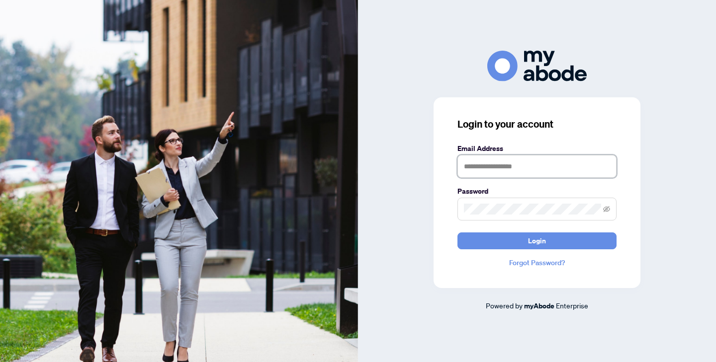
click at [489, 169] on input "text" at bounding box center [536, 166] width 159 height 23
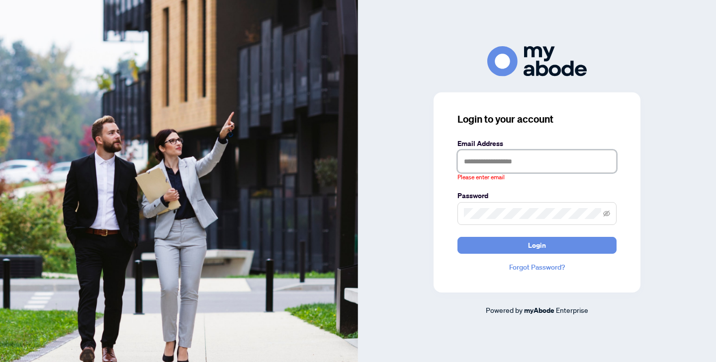
type input "**********"
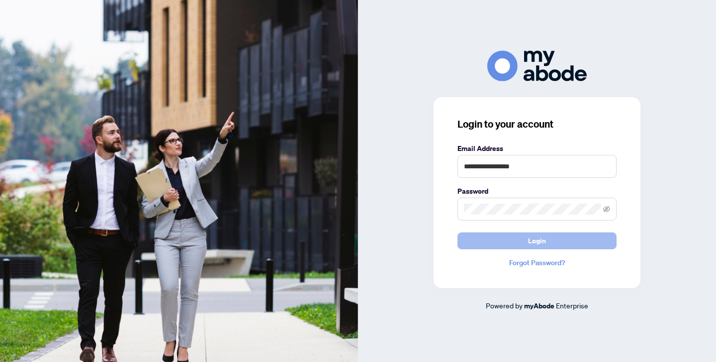
click at [519, 235] on button "Login" at bounding box center [536, 241] width 159 height 17
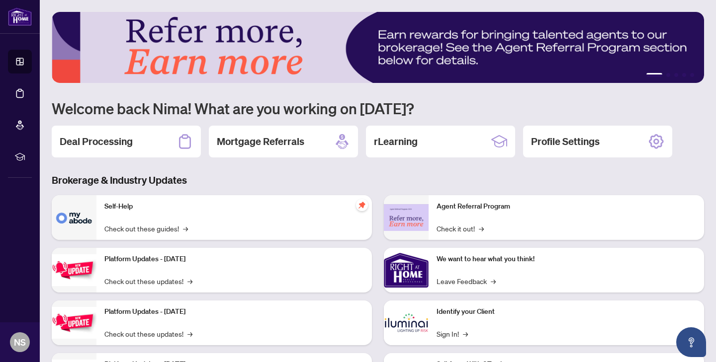
click at [404, 180] on h3 "Brokerage & Industry Updates" at bounding box center [378, 181] width 652 height 14
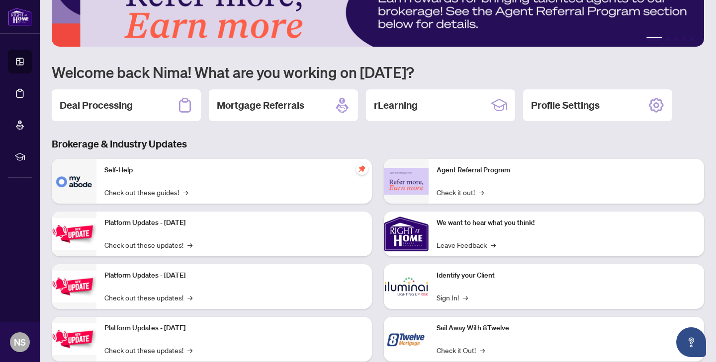
scroll to position [63, 0]
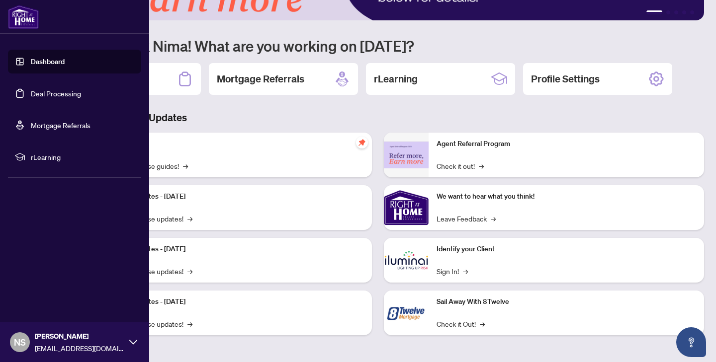
click at [31, 66] on link "Dashboard" at bounding box center [48, 61] width 34 height 9
click at [31, 98] on link "Deal Processing" at bounding box center [56, 93] width 50 height 9
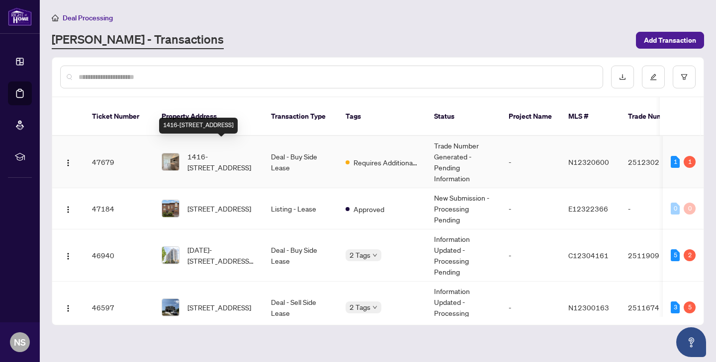
click at [202, 151] on span "1416-[STREET_ADDRESS]" at bounding box center [221, 162] width 68 height 22
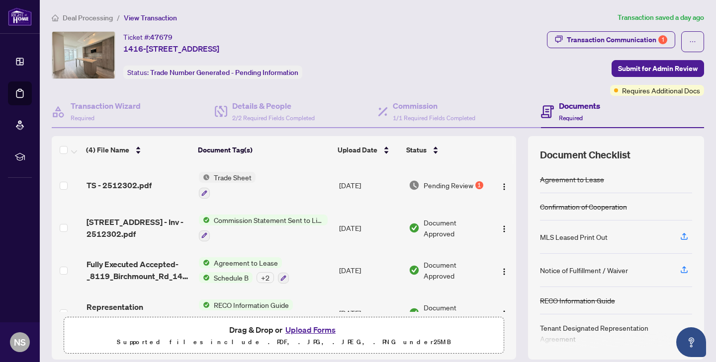
click at [310, 183] on td "Trade Sheet" at bounding box center [265, 185] width 141 height 43
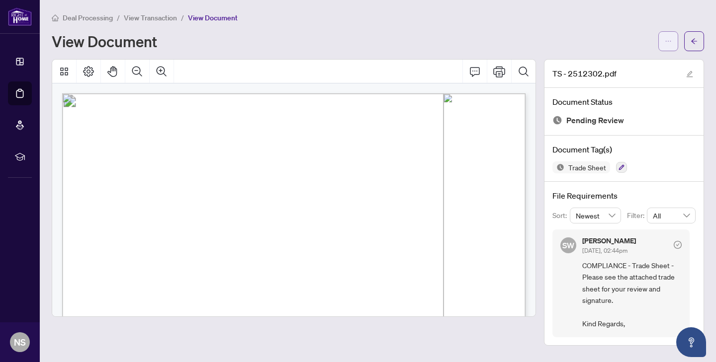
click at [662, 44] on button "button" at bounding box center [668, 41] width 20 height 20
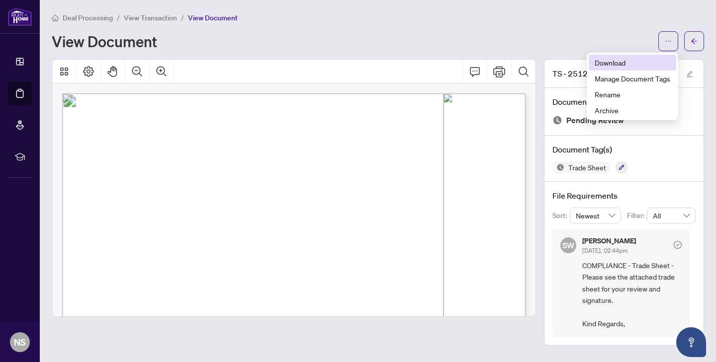
click at [637, 64] on span "Download" at bounding box center [633, 62] width 76 height 11
click at [403, 100] on body "Dashboard Deal Processing Mortgage Referrals rLearning NS Nima Saeedifaez [EMAI…" at bounding box center [358, 181] width 716 height 362
click at [695, 39] on icon "arrow-left" at bounding box center [694, 41] width 7 height 7
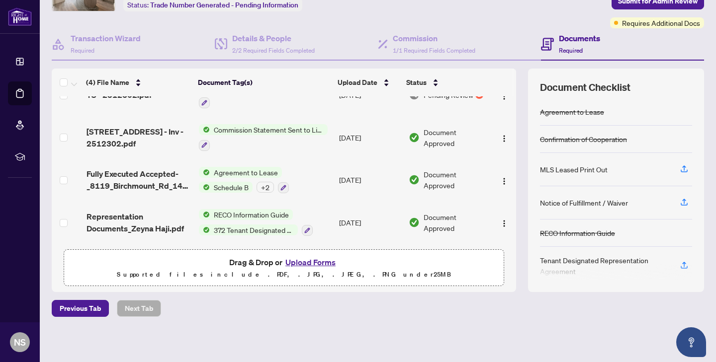
scroll to position [68, 0]
click at [313, 262] on button "Upload Forms" at bounding box center [310, 262] width 56 height 13
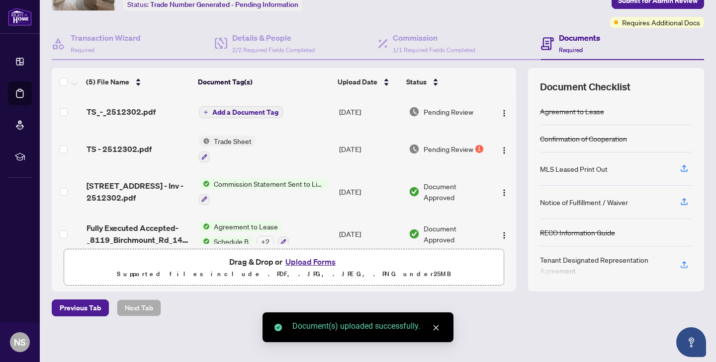
scroll to position [0, 0]
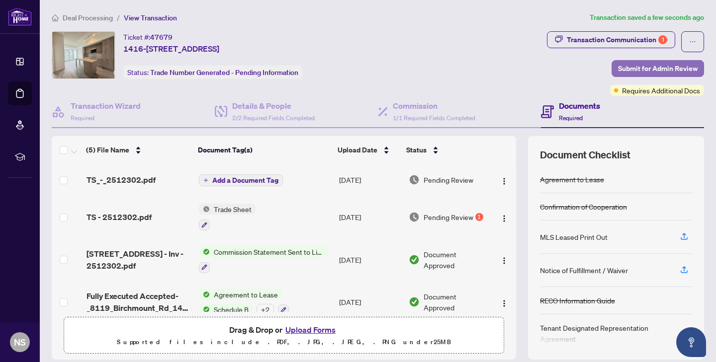
click at [637, 68] on span "Submit for Admin Review" at bounding box center [658, 69] width 80 height 16
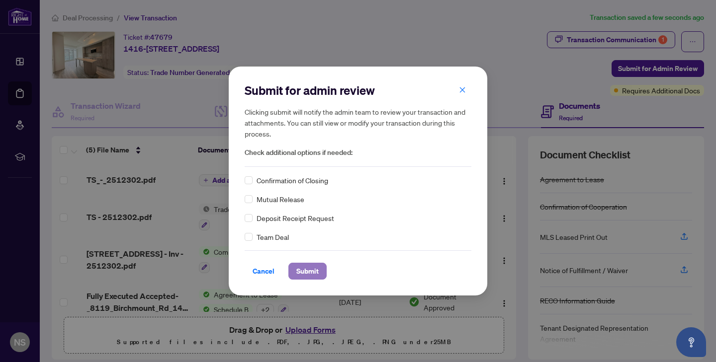
click at [316, 264] on span "Submit" at bounding box center [307, 271] width 22 height 16
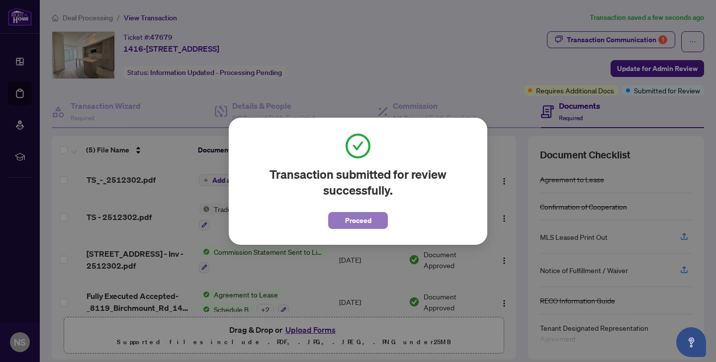
click at [340, 221] on button "Proceed" at bounding box center [358, 220] width 60 height 17
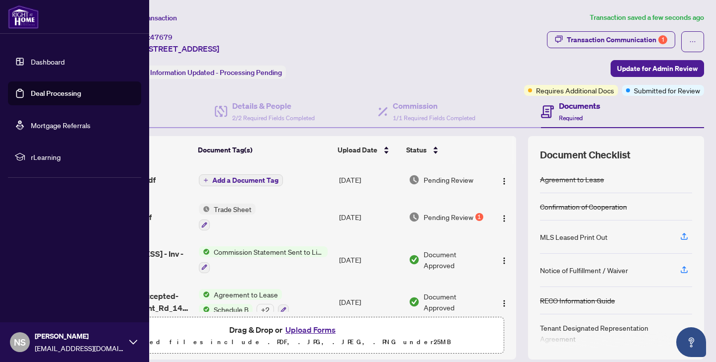
click at [31, 60] on link "Dashboard" at bounding box center [48, 61] width 34 height 9
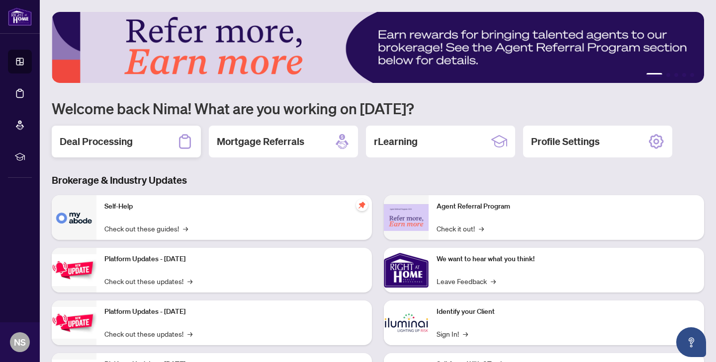
click at [122, 140] on h2 "Deal Processing" at bounding box center [96, 142] width 73 height 14
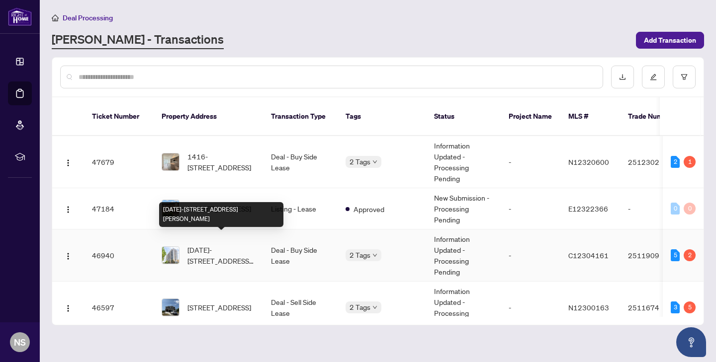
click at [220, 255] on td "[DATE]-[STREET_ADDRESS][PERSON_NAME]" at bounding box center [208, 256] width 109 height 52
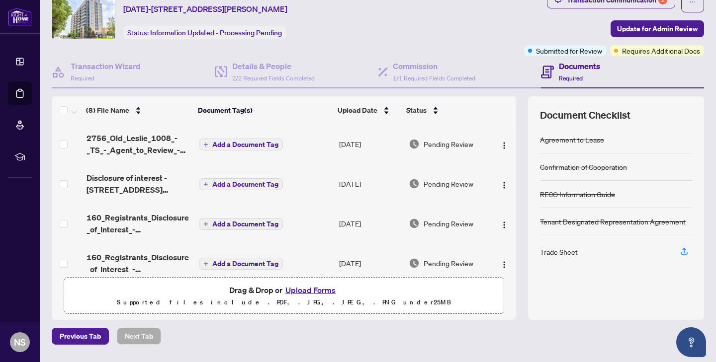
scroll to position [14, 0]
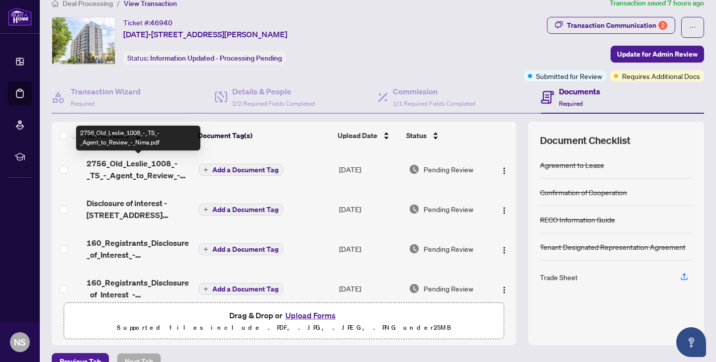
click at [115, 174] on span "2756_Old_Leslie_1008_-_TS_-_Agent_to_Review_-_Nima.pdf" at bounding box center [139, 170] width 104 height 24
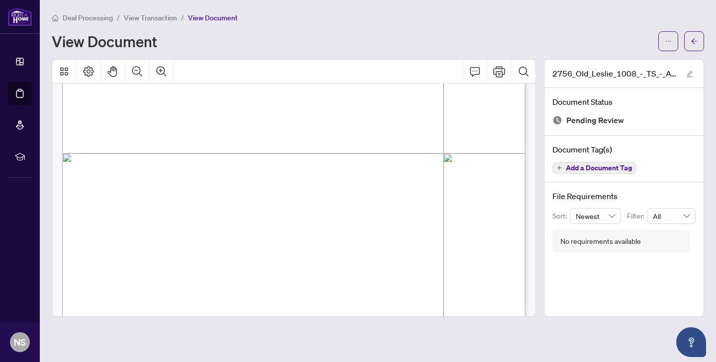
scroll to position [352, 0]
click at [693, 42] on icon "arrow-left" at bounding box center [694, 40] width 6 height 5
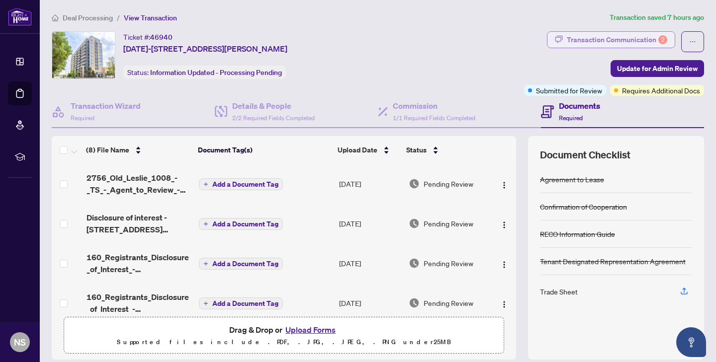
click at [616, 37] on div "Transaction Communication 2" at bounding box center [617, 40] width 100 height 16
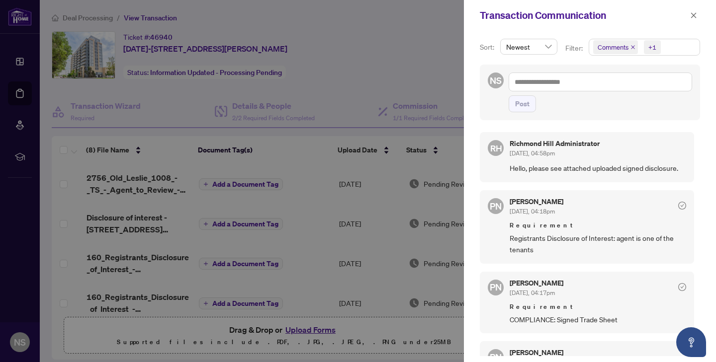
click at [700, 15] on div "Transaction Communication" at bounding box center [590, 15] width 252 height 31
click at [694, 16] on icon "close" at bounding box center [693, 14] width 5 height 5
